Goal: Transaction & Acquisition: Purchase product/service

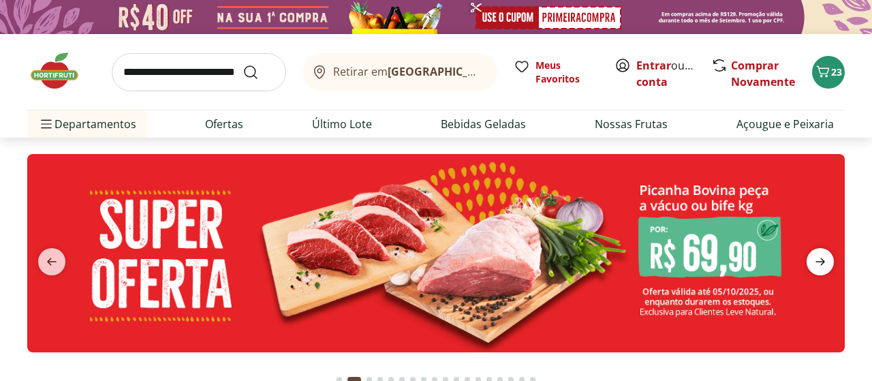
click at [830, 265] on span "next" at bounding box center [820, 261] width 27 height 27
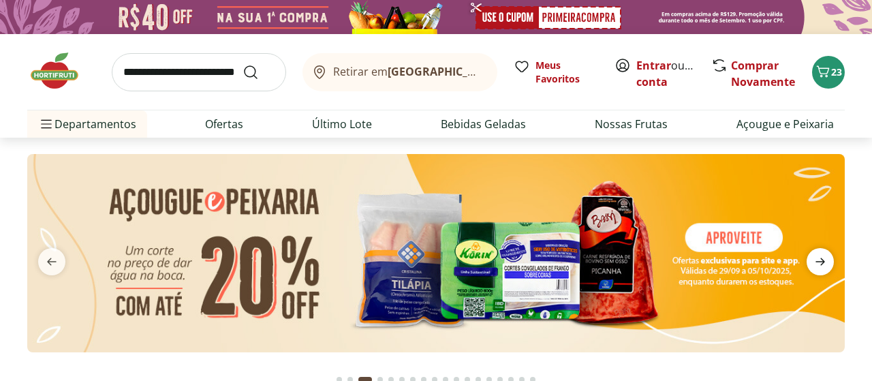
click at [830, 265] on span "next" at bounding box center [820, 261] width 27 height 27
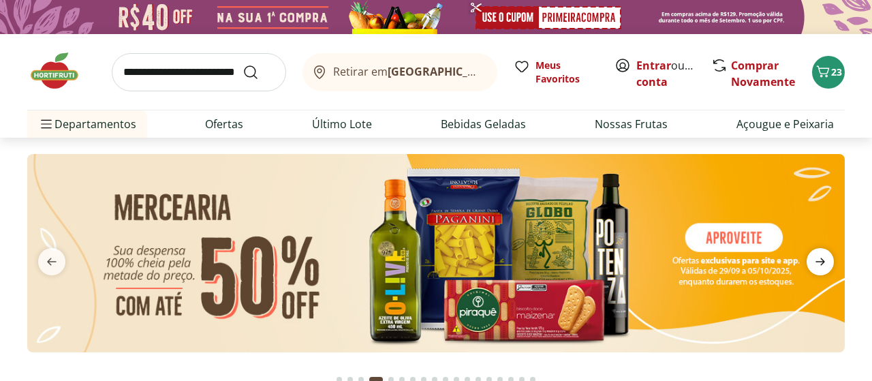
click at [830, 265] on span "next" at bounding box center [820, 261] width 27 height 27
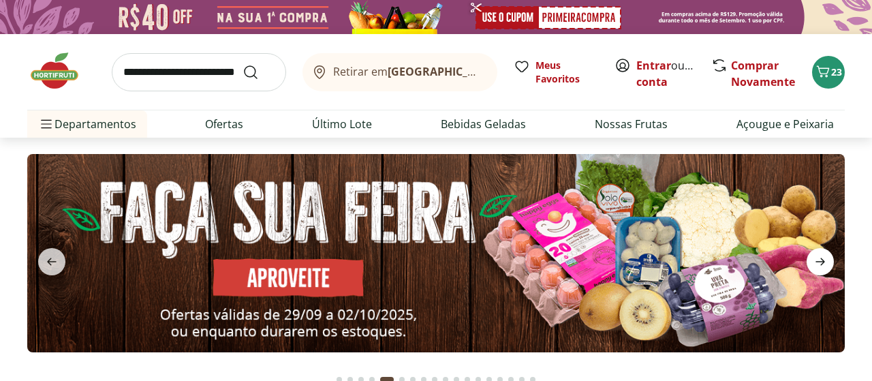
click at [830, 265] on span "next" at bounding box center [820, 261] width 27 height 27
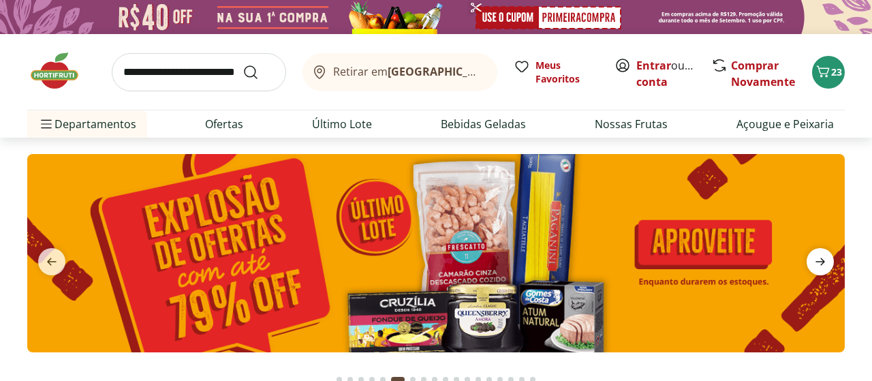
click at [830, 265] on span "next" at bounding box center [820, 261] width 27 height 27
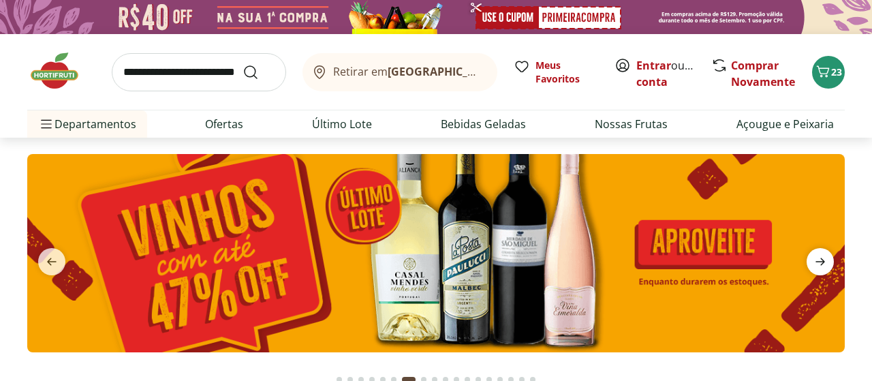
click at [830, 265] on span "next" at bounding box center [820, 261] width 27 height 27
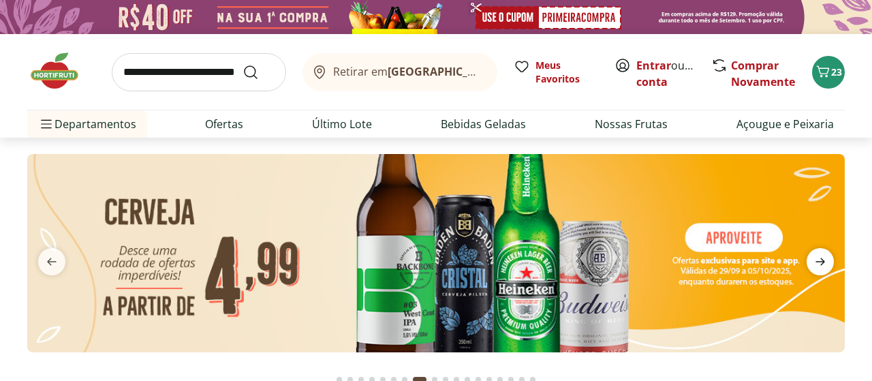
click at [830, 265] on span "next" at bounding box center [820, 261] width 27 height 27
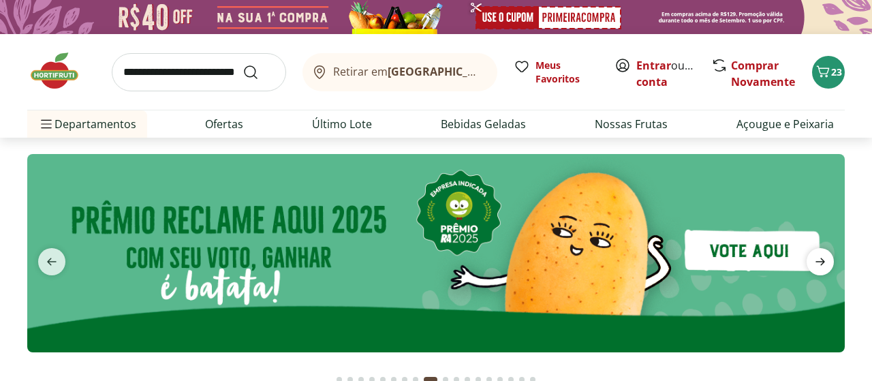
click at [830, 265] on span "next" at bounding box center [820, 261] width 27 height 27
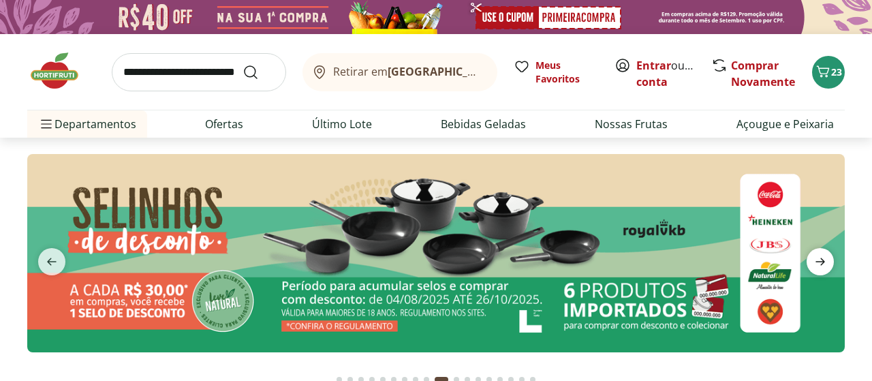
click at [830, 265] on span "next" at bounding box center [820, 261] width 27 height 27
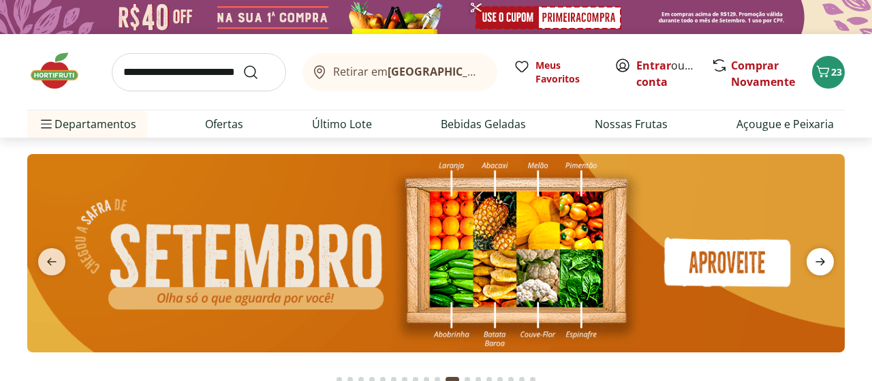
click at [830, 265] on span "next" at bounding box center [820, 261] width 27 height 27
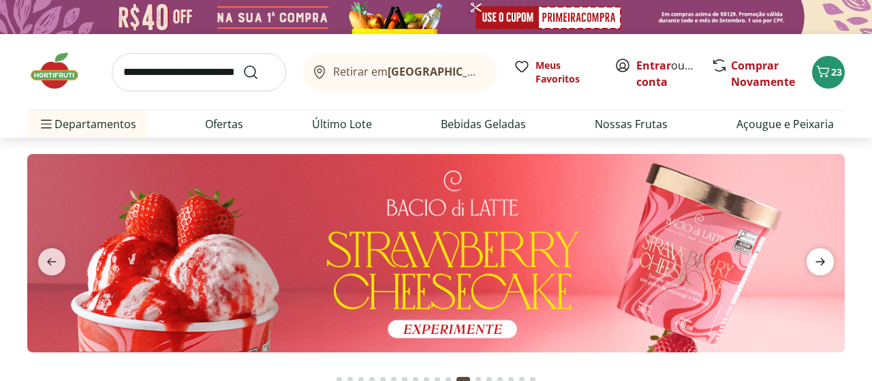
click at [830, 265] on span "next" at bounding box center [820, 261] width 27 height 27
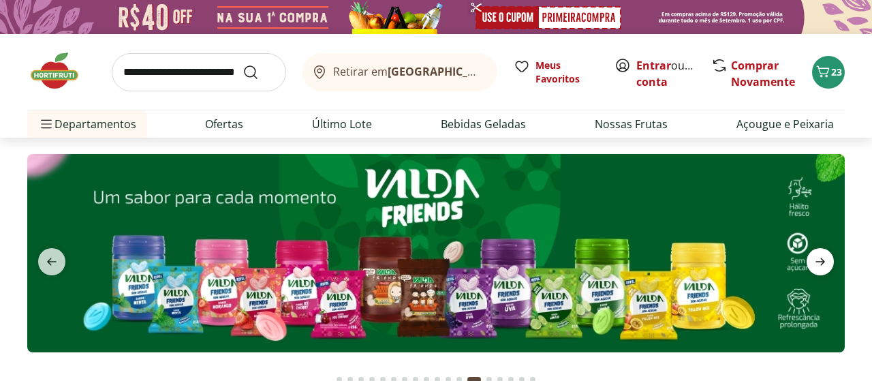
click at [830, 265] on span "next" at bounding box center [820, 261] width 27 height 27
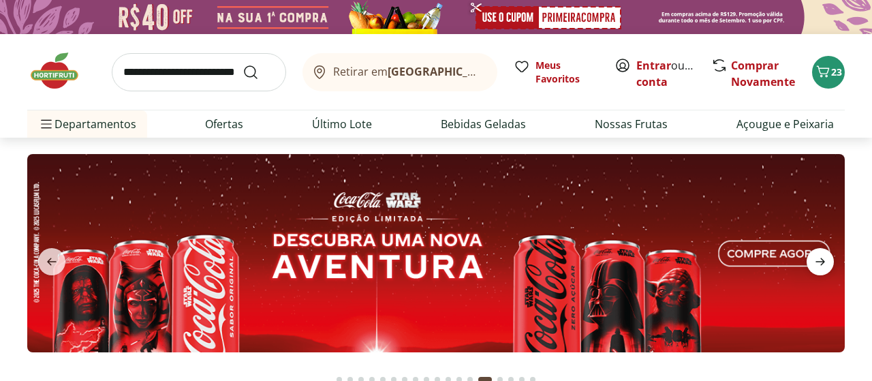
click at [830, 265] on span "next" at bounding box center [820, 261] width 27 height 27
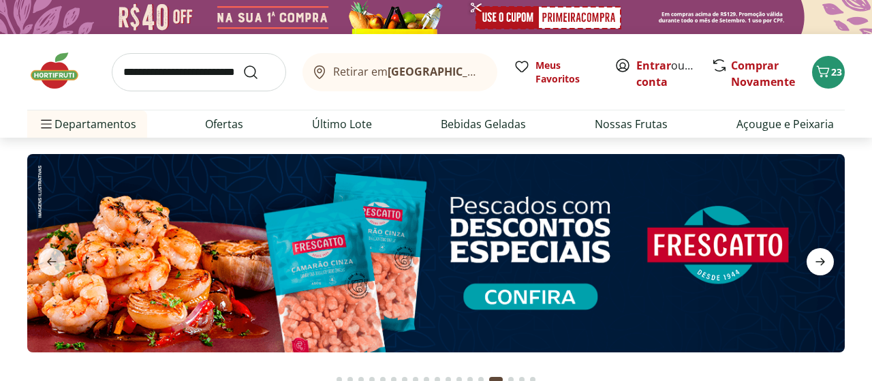
click at [830, 265] on span "next" at bounding box center [820, 261] width 27 height 27
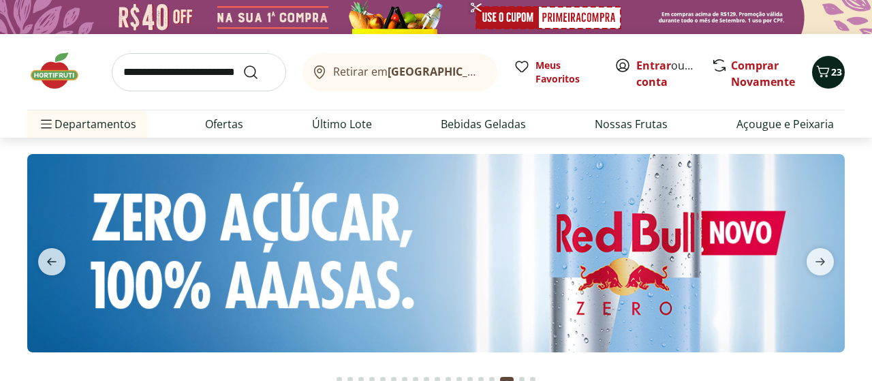
click at [842, 70] on button "23" at bounding box center [828, 72] width 33 height 33
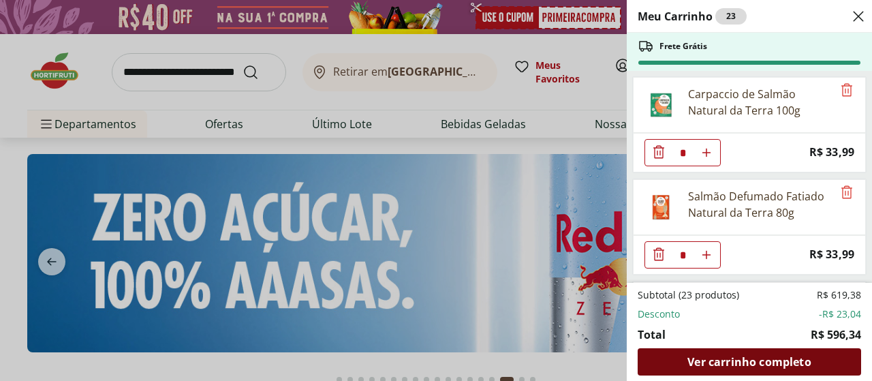
click at [742, 360] on span "Ver carrinho completo" at bounding box center [749, 361] width 123 height 11
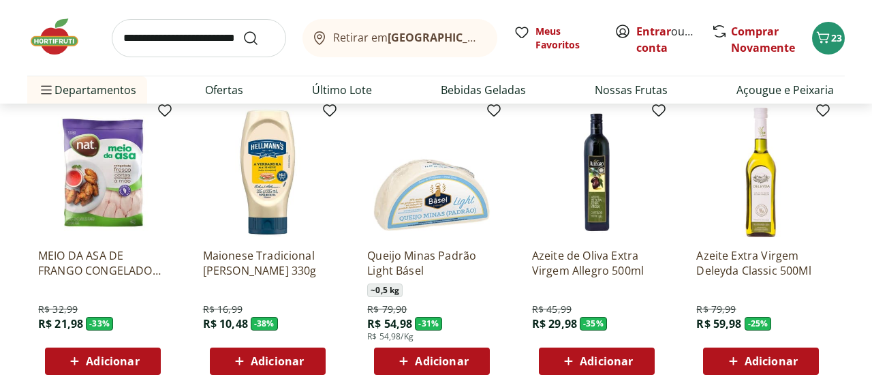
scroll to position [1073, 0]
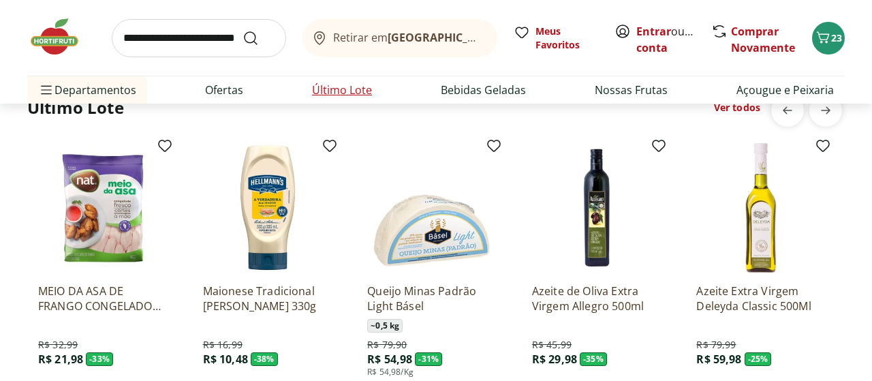
click at [339, 89] on link "Último Lote" at bounding box center [342, 90] width 60 height 16
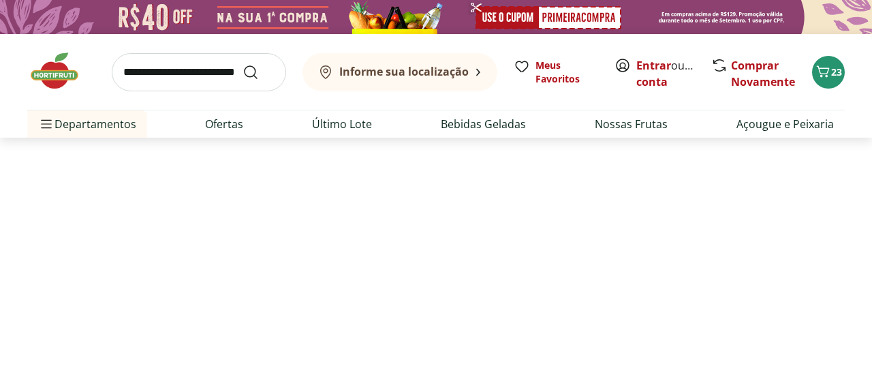
select select "**********"
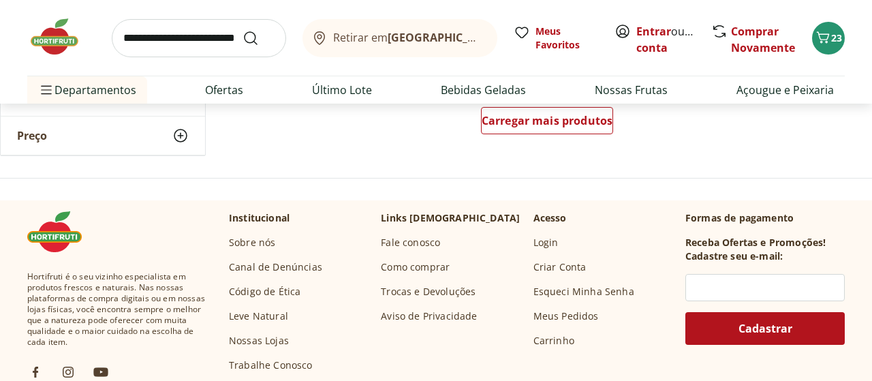
scroll to position [1028, 0]
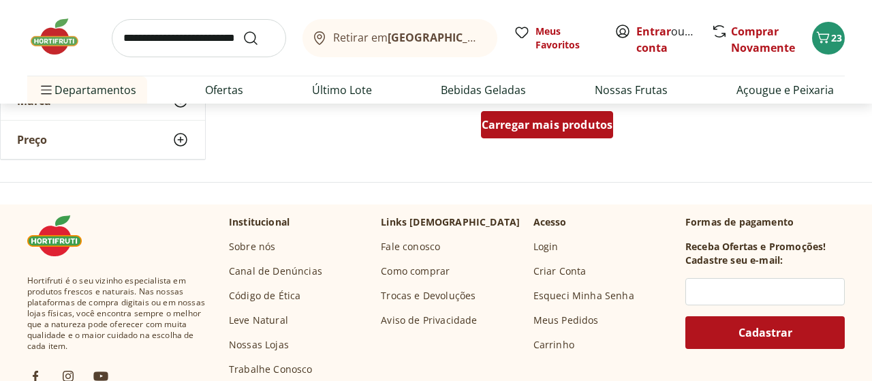
click at [544, 125] on span "Carregar mais produtos" at bounding box center [548, 124] width 132 height 11
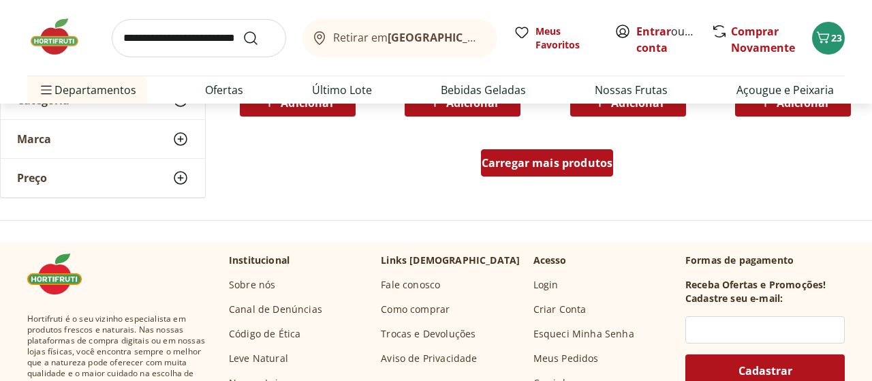
scroll to position [1914, 0]
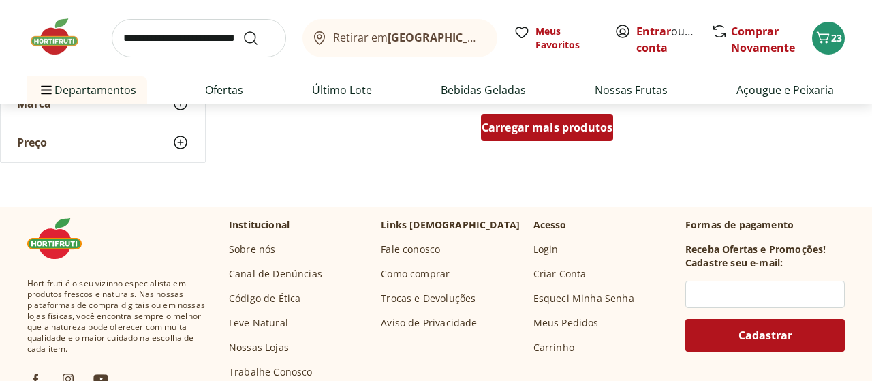
click at [544, 125] on span "Carregar mais produtos" at bounding box center [548, 127] width 132 height 11
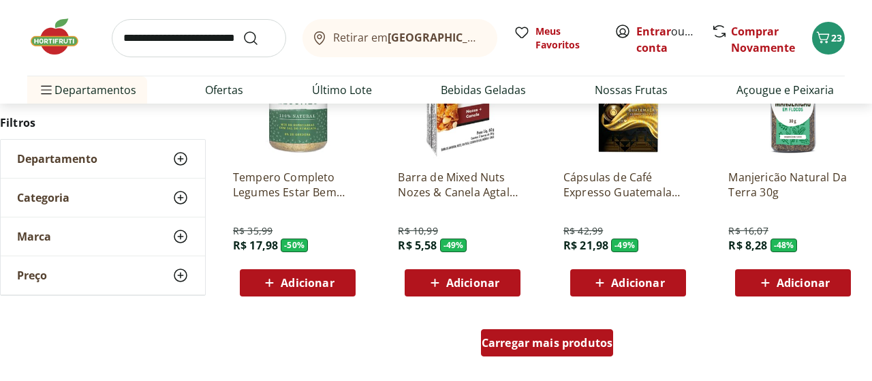
scroll to position [2622, 0]
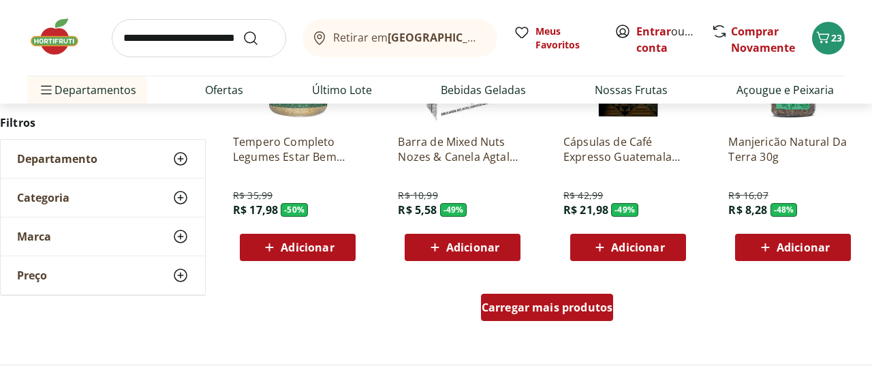
click at [532, 307] on span "Carregar mais produtos" at bounding box center [548, 307] width 132 height 11
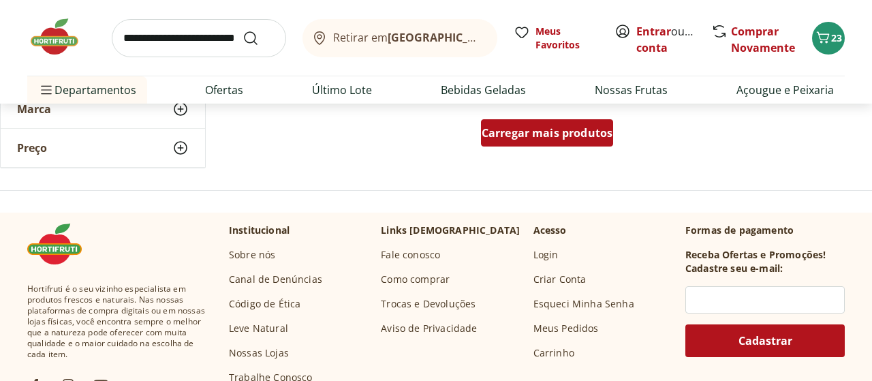
scroll to position [3721, 0]
